Goal: Find contact information: Find contact information

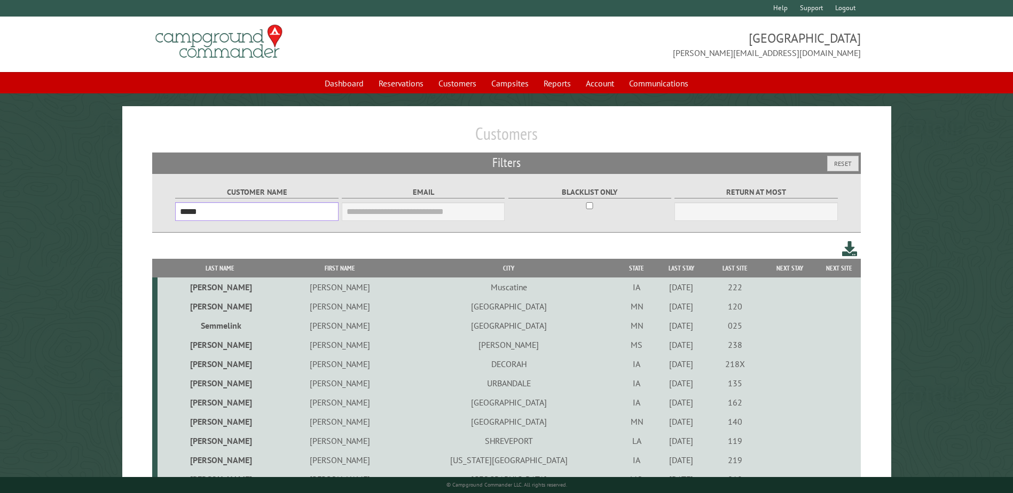
drag, startPoint x: 0, startPoint y: 0, endPoint x: 214, endPoint y: 210, distance: 300.1
click at [214, 210] on input "*****" at bounding box center [256, 211] width 163 height 19
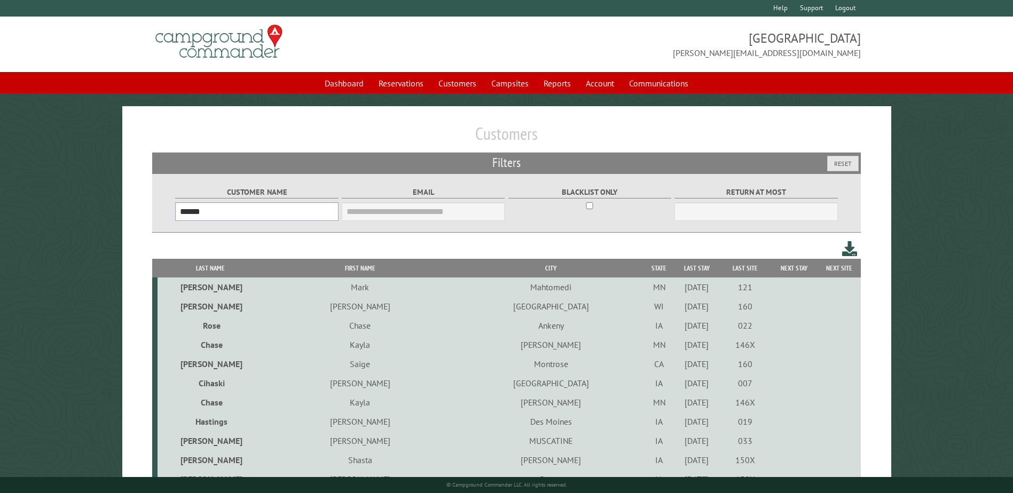
type input "******"
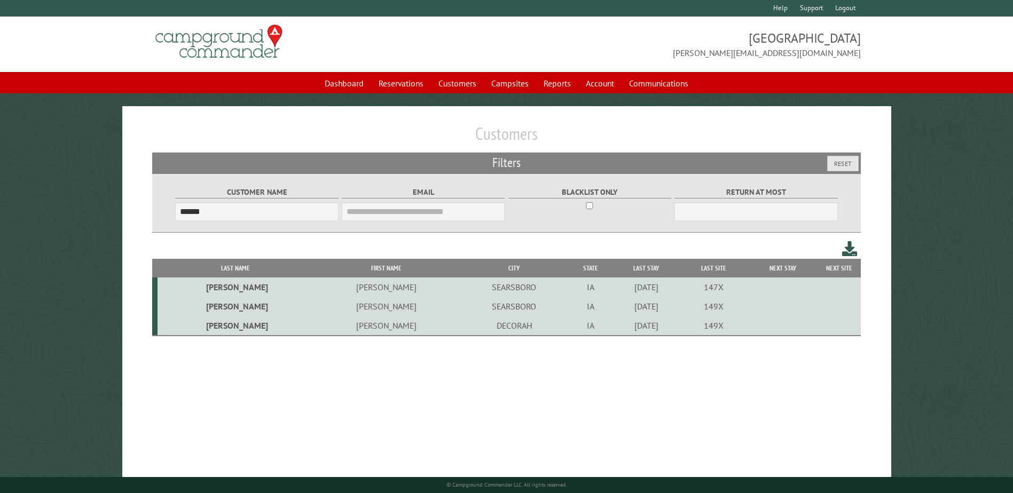
click at [459, 289] on td "SEARSBORO" at bounding box center [513, 287] width 109 height 19
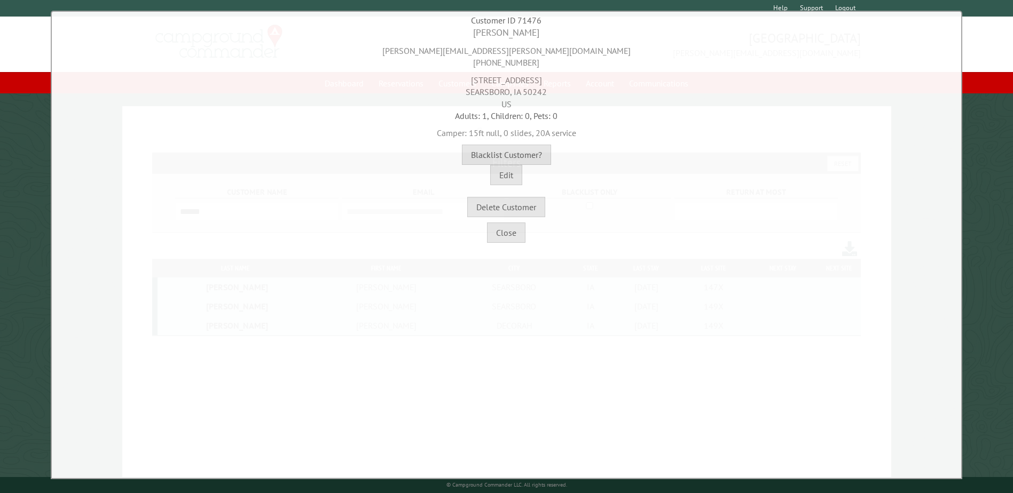
click at [482, 50] on div "[PERSON_NAME][EMAIL_ADDRESS][PERSON_NAME][DOMAIN_NAME] [PHONE_NUMBER]" at bounding box center [506, 54] width 904 height 29
copy div "[PERSON_NAME][EMAIL_ADDRESS][PERSON_NAME][DOMAIN_NAME]"
drag, startPoint x: 468, startPoint y: 92, endPoint x: 511, endPoint y: 91, distance: 42.7
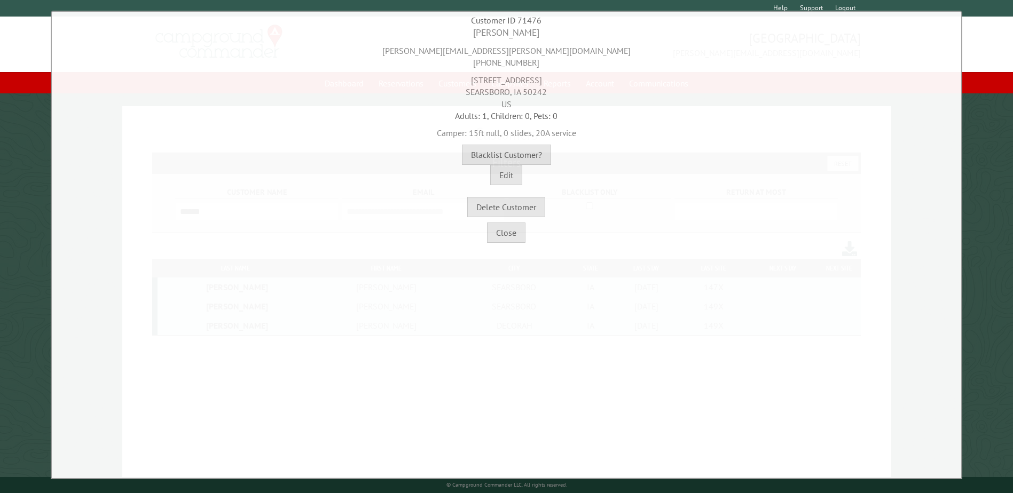
click at [511, 91] on div "[STREET_ADDRESS]" at bounding box center [506, 89] width 904 height 41
drag, startPoint x: 511, startPoint y: 91, endPoint x: 440, endPoint y: 87, distance: 70.6
click at [440, 87] on div "[STREET_ADDRESS]" at bounding box center [506, 89] width 904 height 41
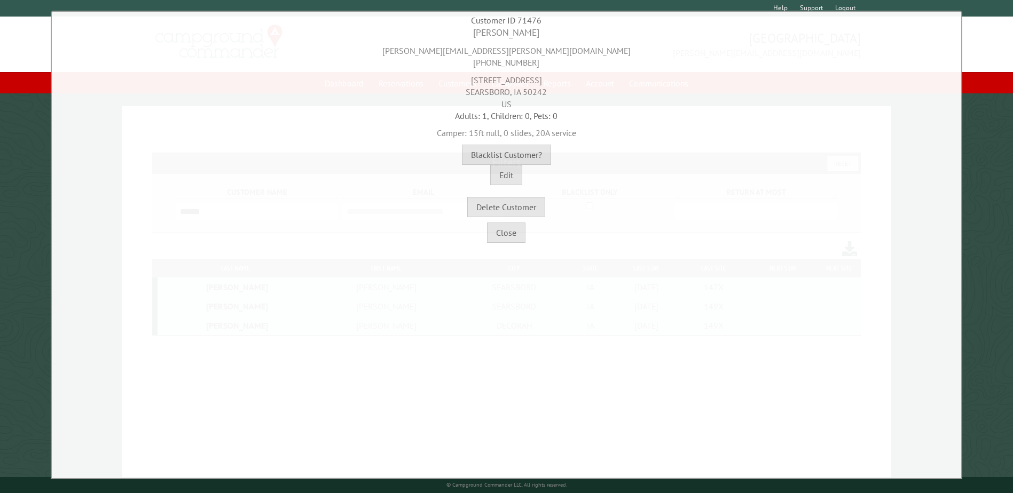
click at [502, 73] on div "[STREET_ADDRESS]" at bounding box center [506, 89] width 904 height 41
click at [507, 66] on div "[PERSON_NAME][EMAIL_ADDRESS][PERSON_NAME][DOMAIN_NAME] [PHONE_NUMBER]" at bounding box center [506, 54] width 904 height 29
copy div "[PHONE_NUMBER]"
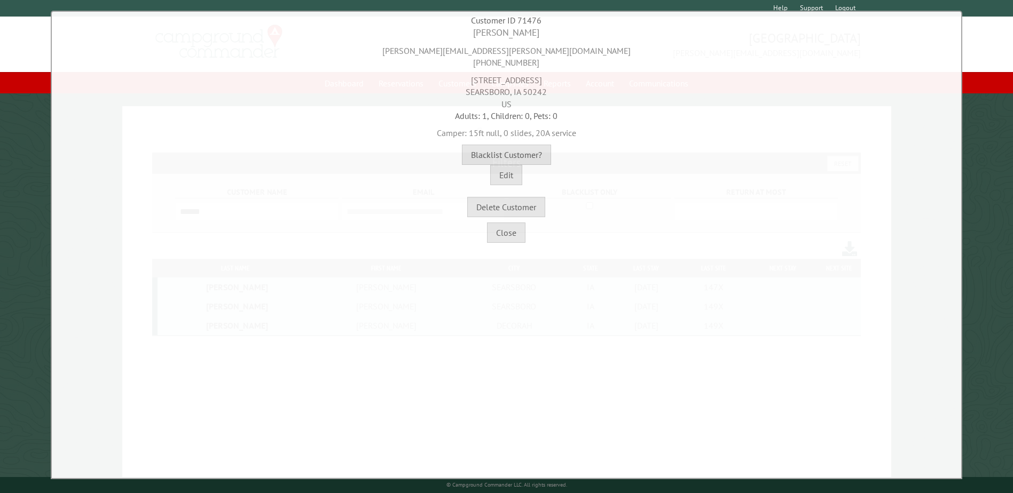
click at [521, 75] on div "[STREET_ADDRESS]" at bounding box center [506, 89] width 904 height 41
copy div "[STREET_ADDRESS]"
click at [488, 93] on div "[STREET_ADDRESS]" at bounding box center [506, 89] width 904 height 41
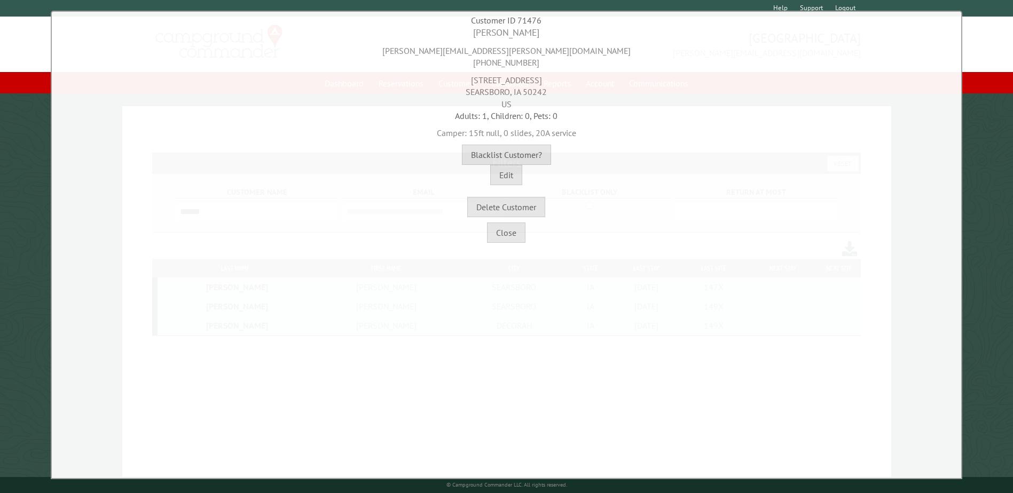
click at [488, 93] on div "[STREET_ADDRESS]" at bounding box center [506, 89] width 904 height 41
copy div "SEARSBORO"
click at [525, 93] on div "[STREET_ADDRESS]" at bounding box center [506, 89] width 904 height 41
copy div "50242"
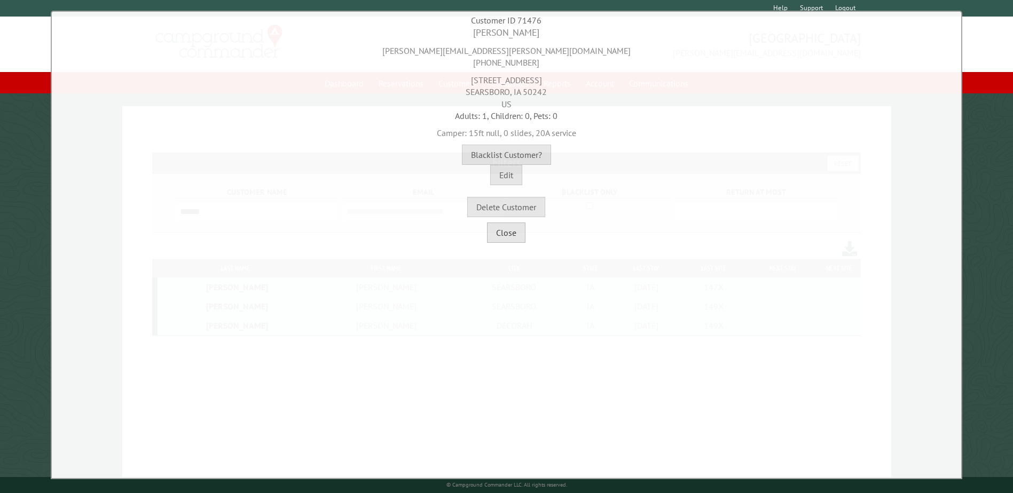
click at [522, 235] on button "Close" at bounding box center [506, 233] width 38 height 20
